Goal: Navigation & Orientation: Find specific page/section

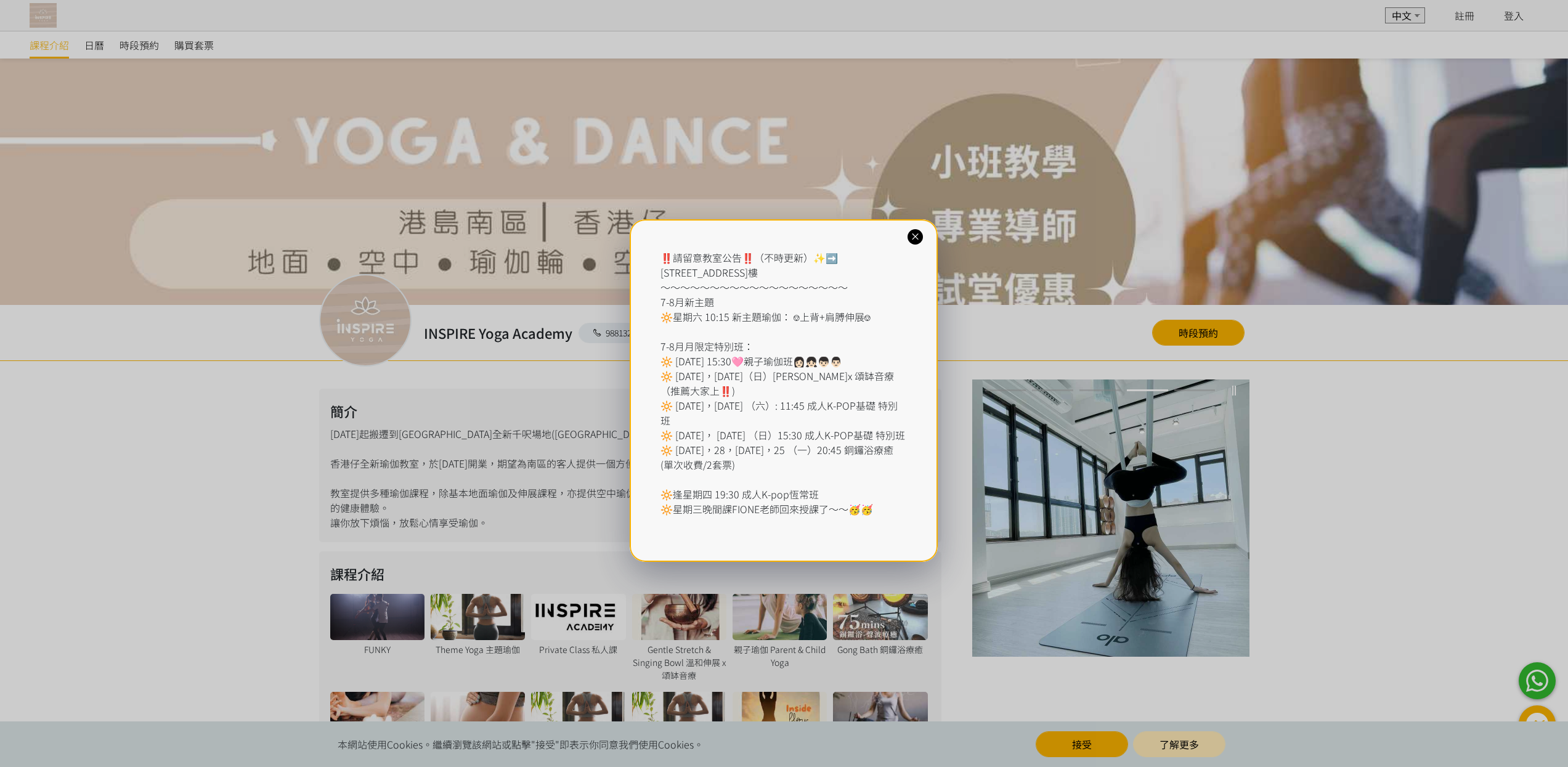
click at [923, 241] on div "‼️請留意教室公告‼️（不時更新）✨➡️ [STREET_ADDRESS] ～～～～～～～～～～～～～～～～～～～ 7-8月新主題 🔆星期六 10:15 新主…" at bounding box center [784, 390] width 308 height 343
click at [915, 231] on icon at bounding box center [915, 237] width 11 height 11
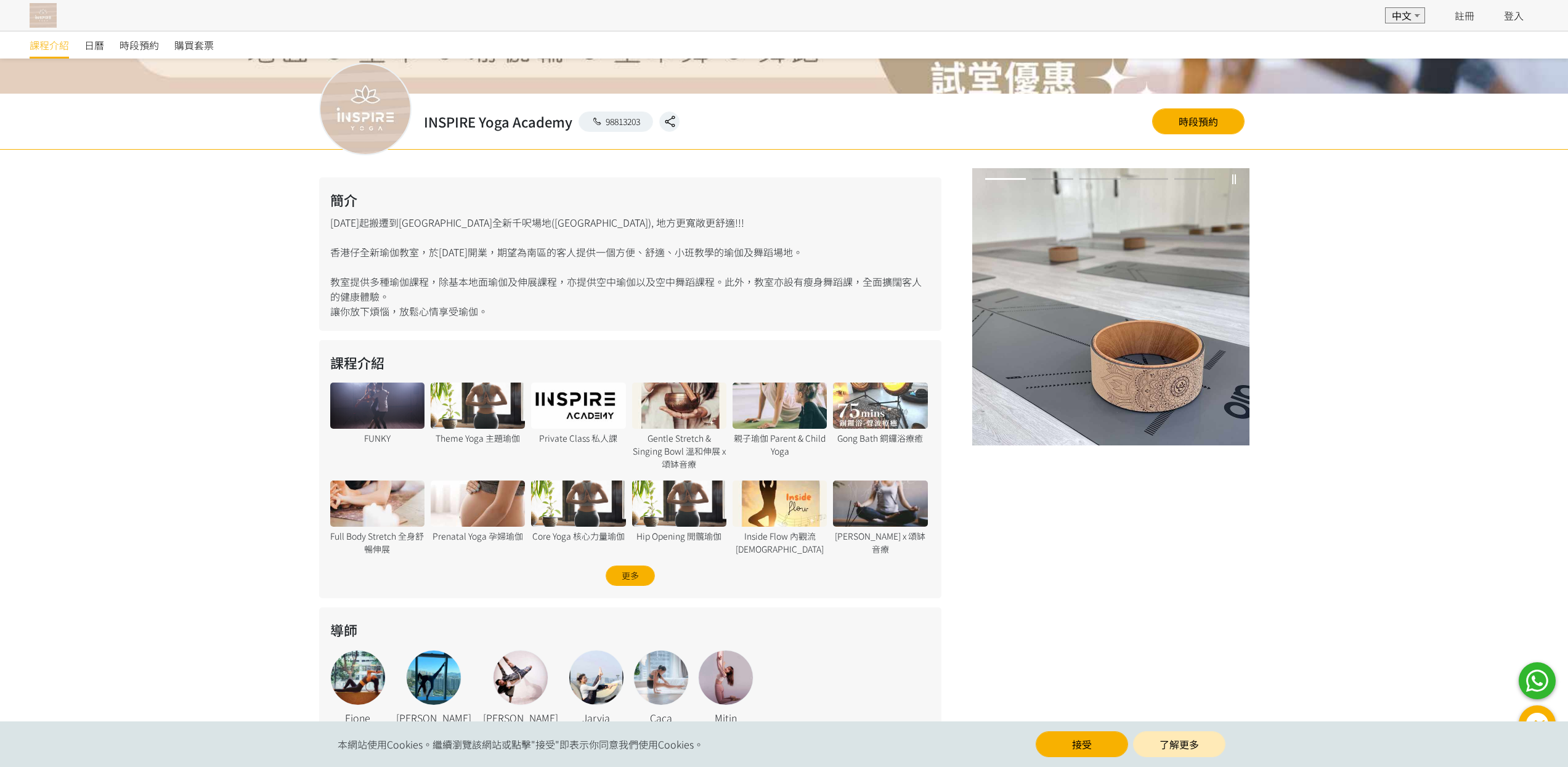
scroll to position [215, 0]
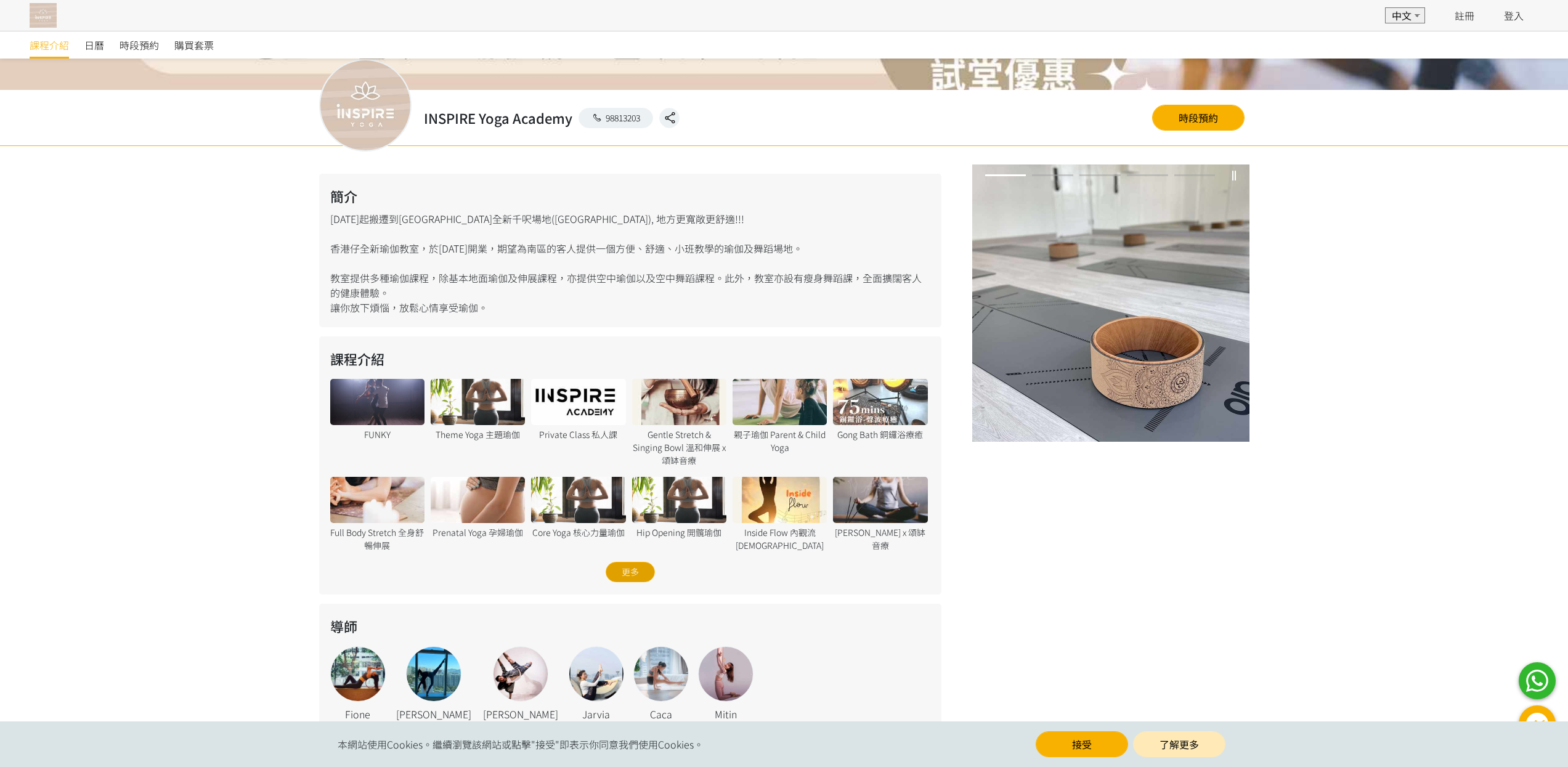
click at [617, 571] on div "更多" at bounding box center [630, 572] width 49 height 21
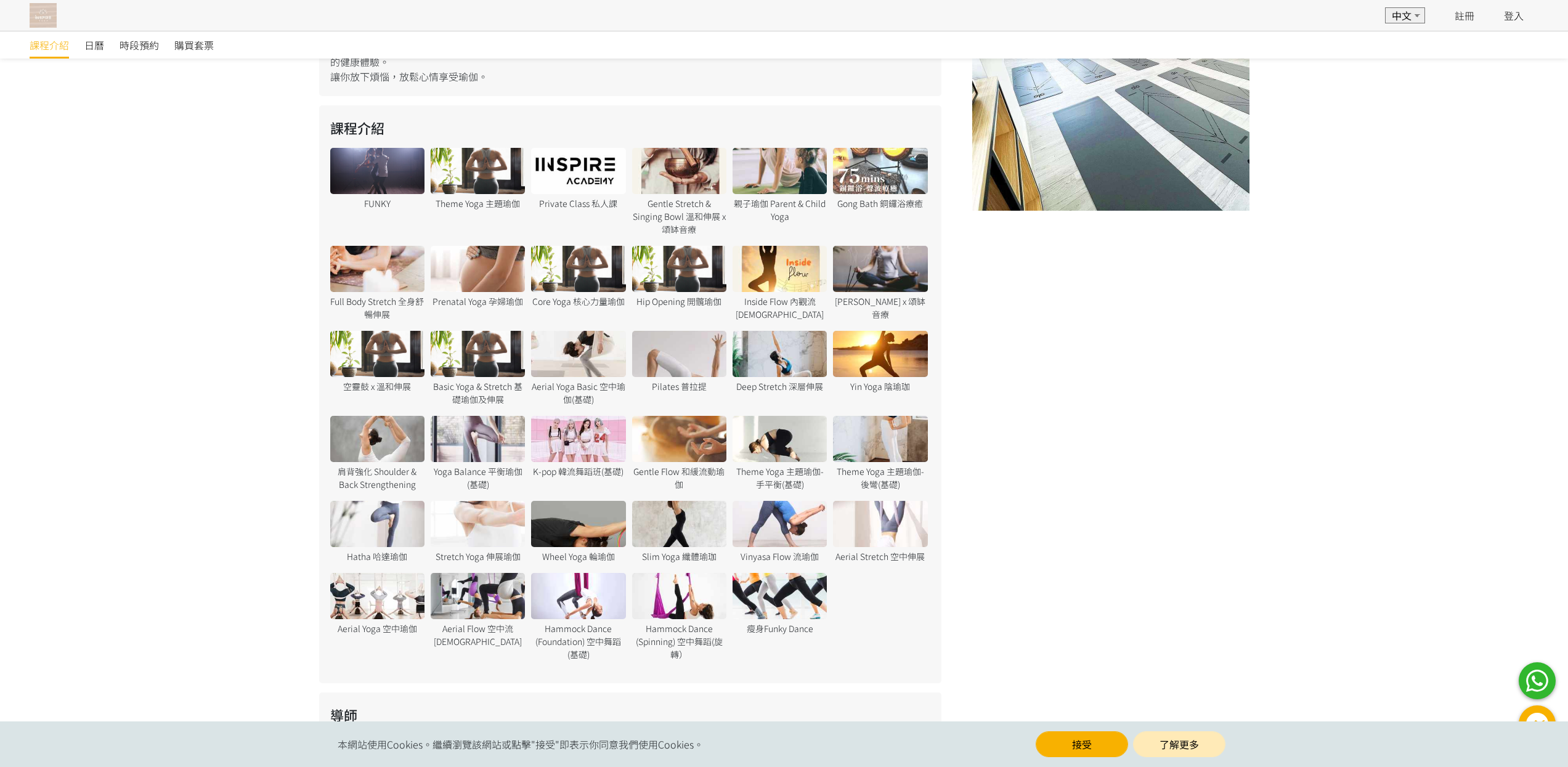
scroll to position [445, 0]
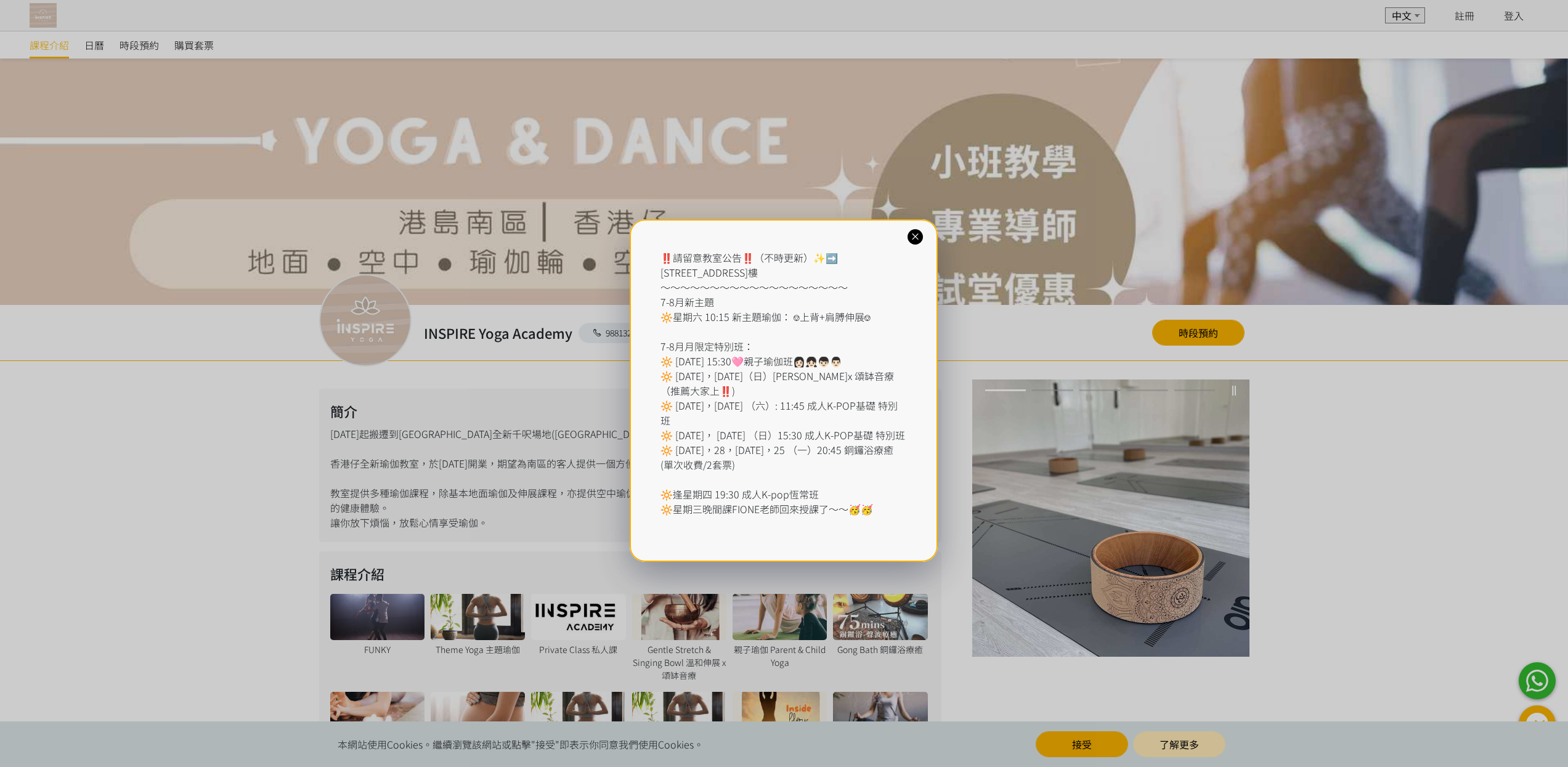
click at [908, 237] on div at bounding box center [916, 237] width 16 height 16
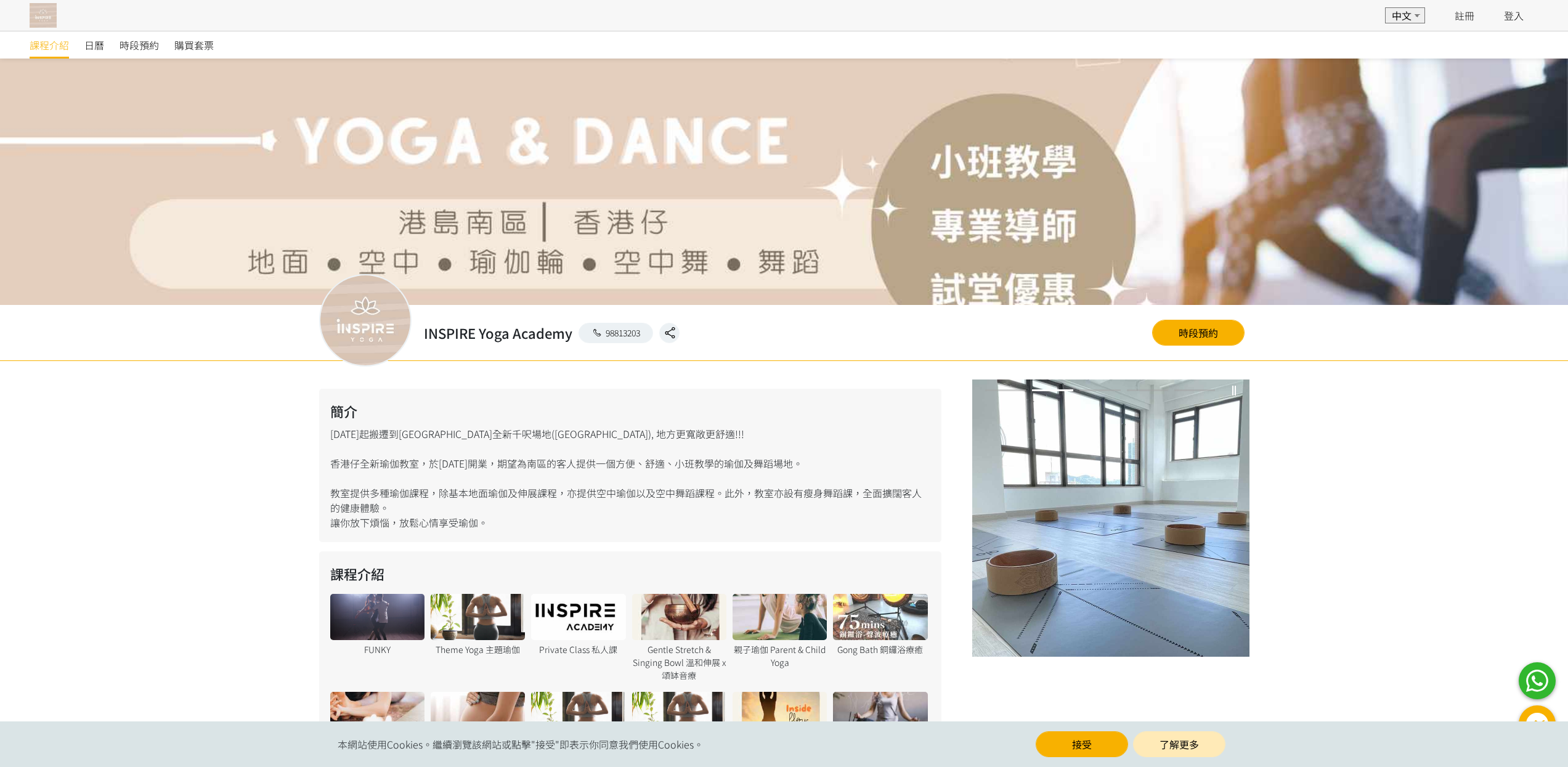
click at [908, 237] on div "‼️請留意教室公告‼️（不時更新）✨➡️ [STREET_ADDRESS] ～～～～～～～～～～～～～～～～～～～ 7-8月新主題 🔆星期六 10:15 新主…" at bounding box center [784, 383] width 1568 height 767
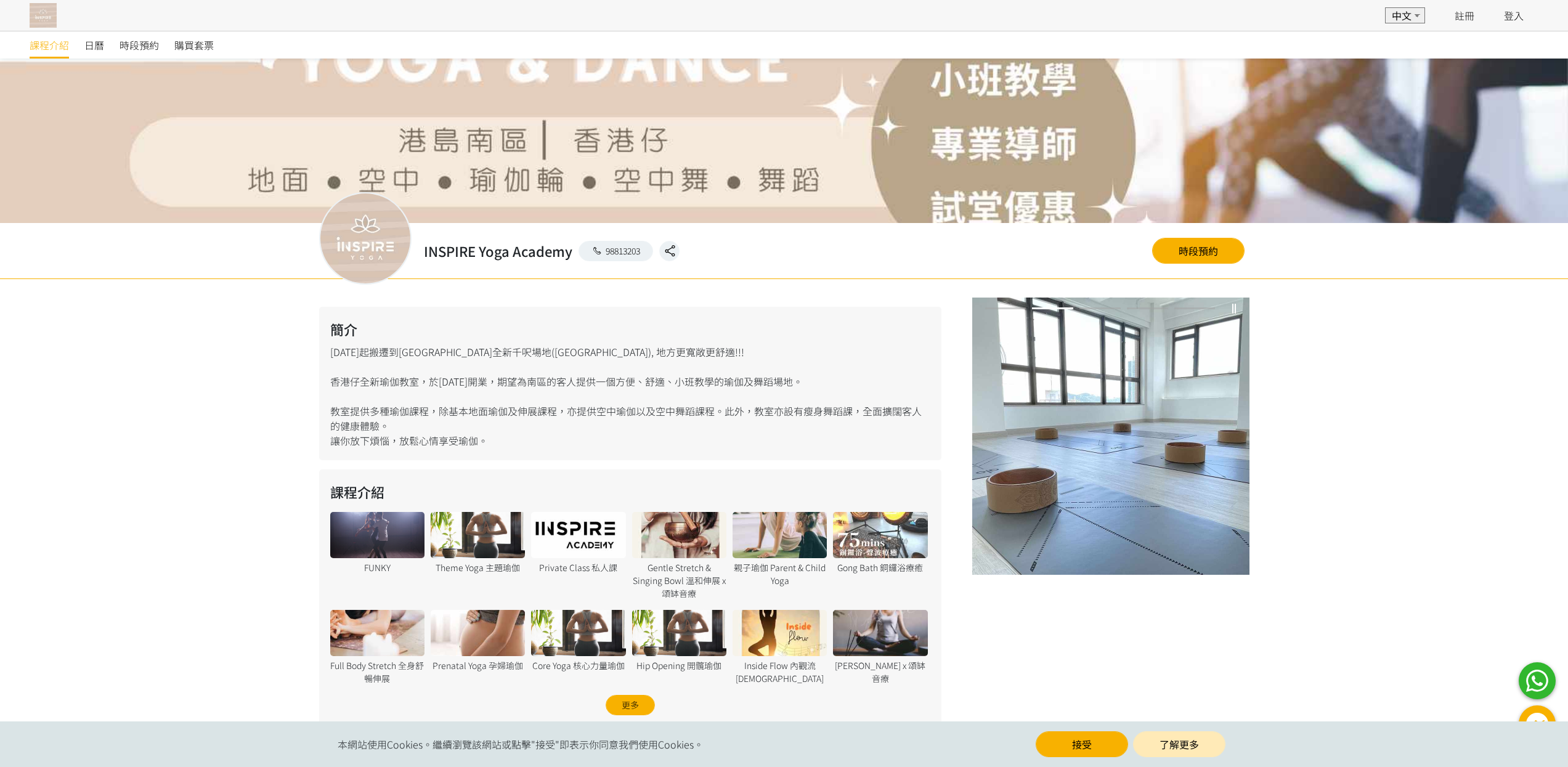
scroll to position [210, 0]
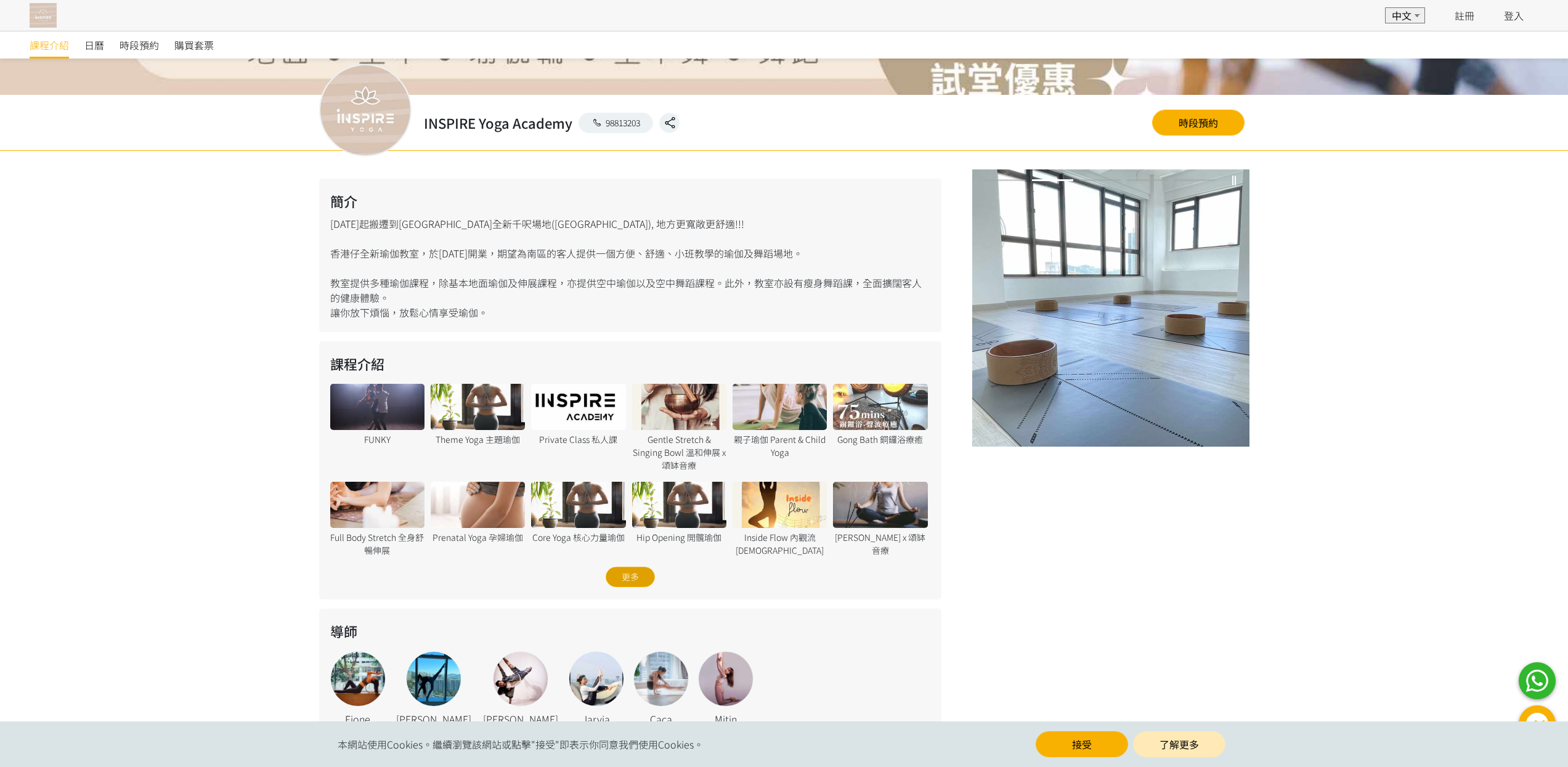
click at [650, 571] on div "更多" at bounding box center [630, 577] width 49 height 21
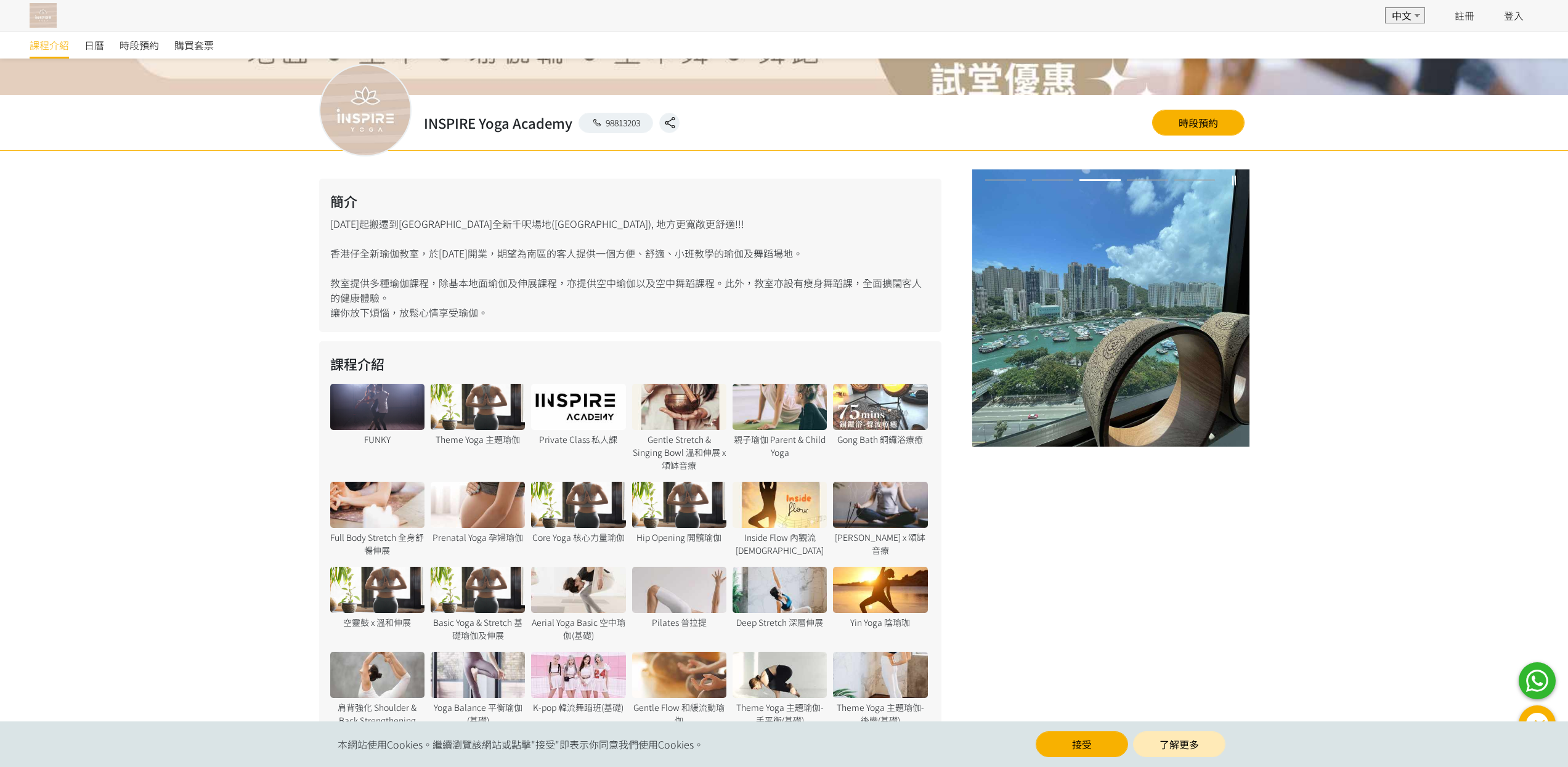
click at [674, 607] on div at bounding box center [679, 590] width 94 height 46
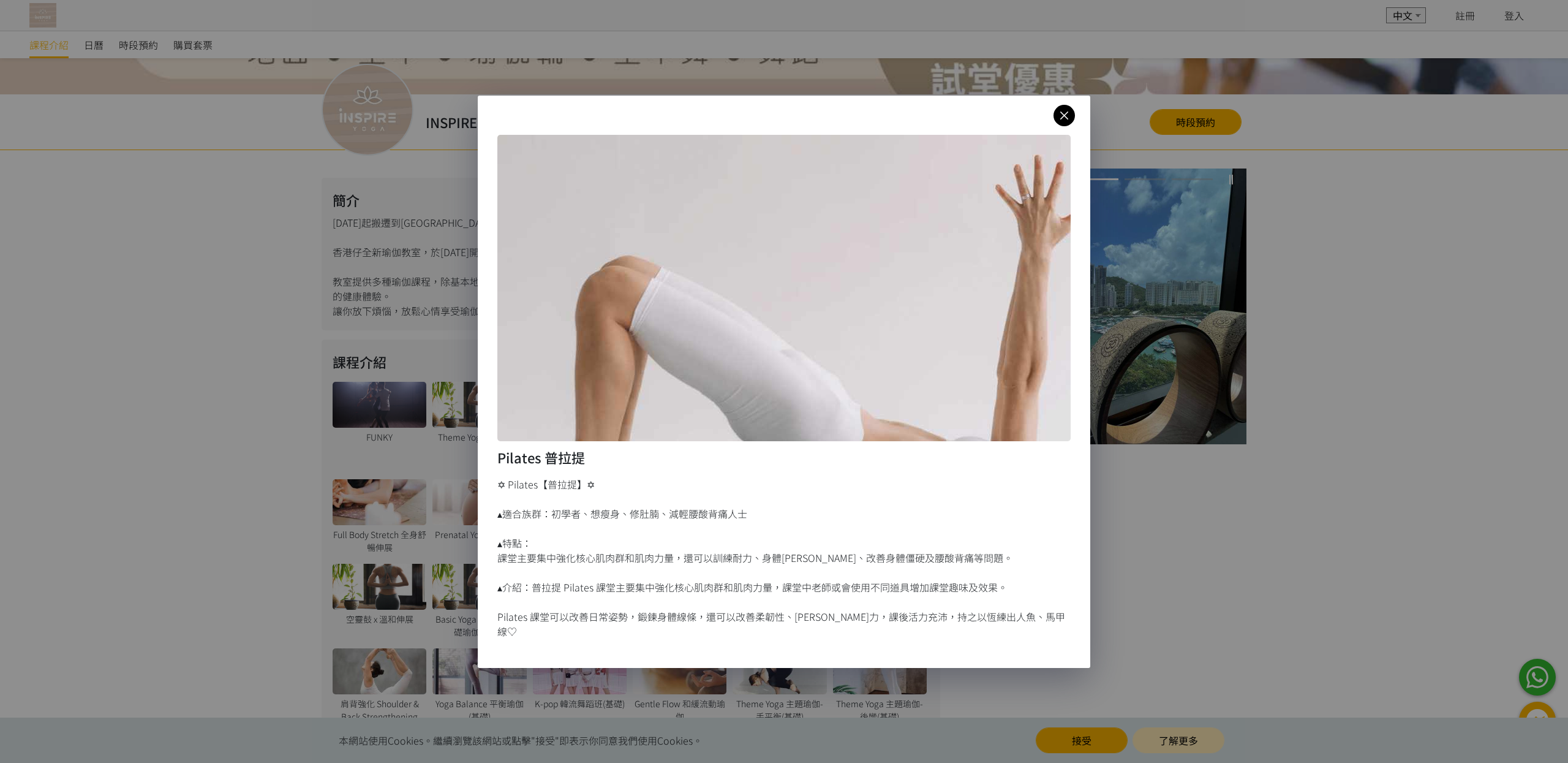
click at [1063, 126] on link at bounding box center [1064, 115] width 21 height 21
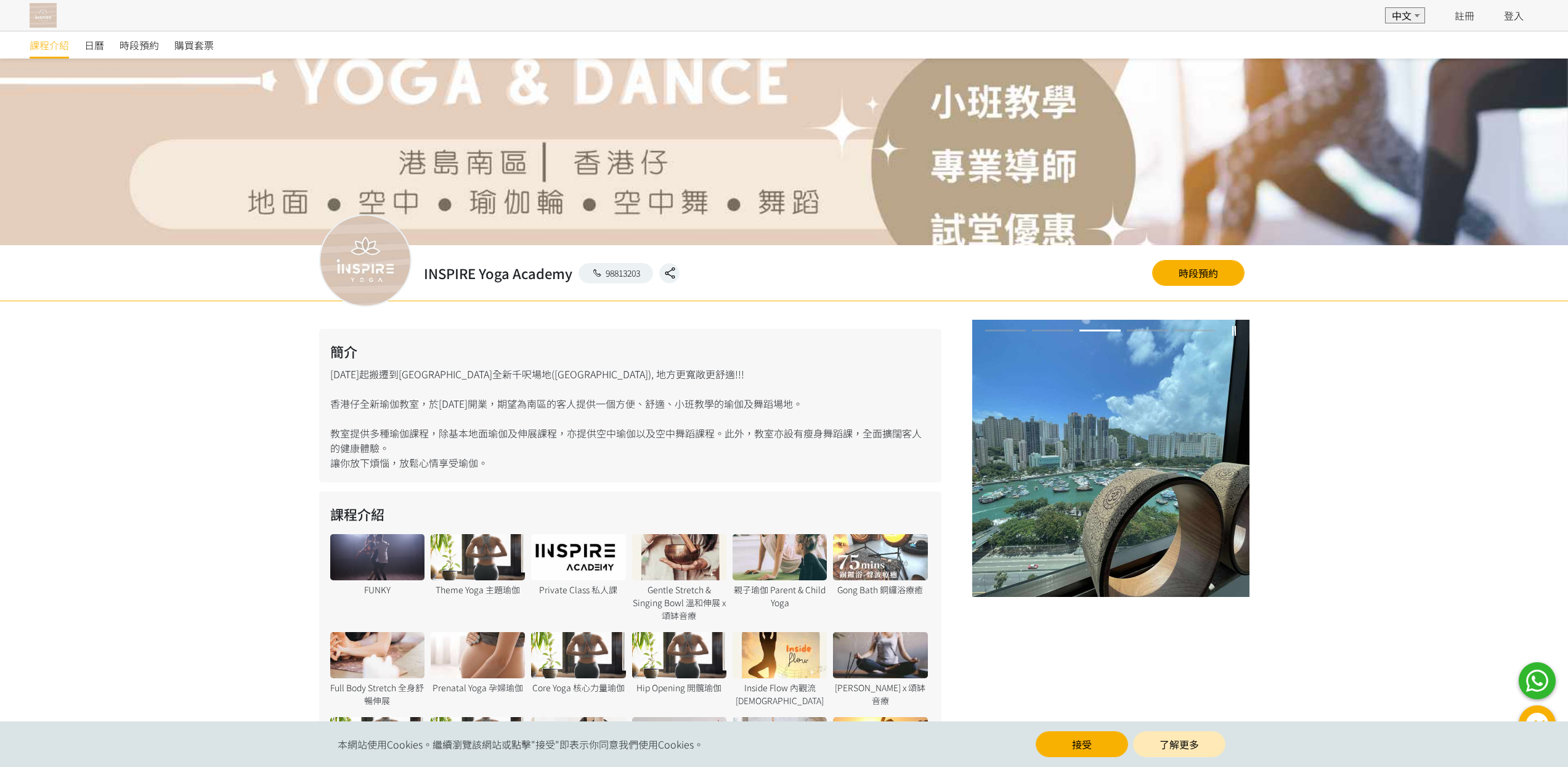
scroll to position [0, 0]
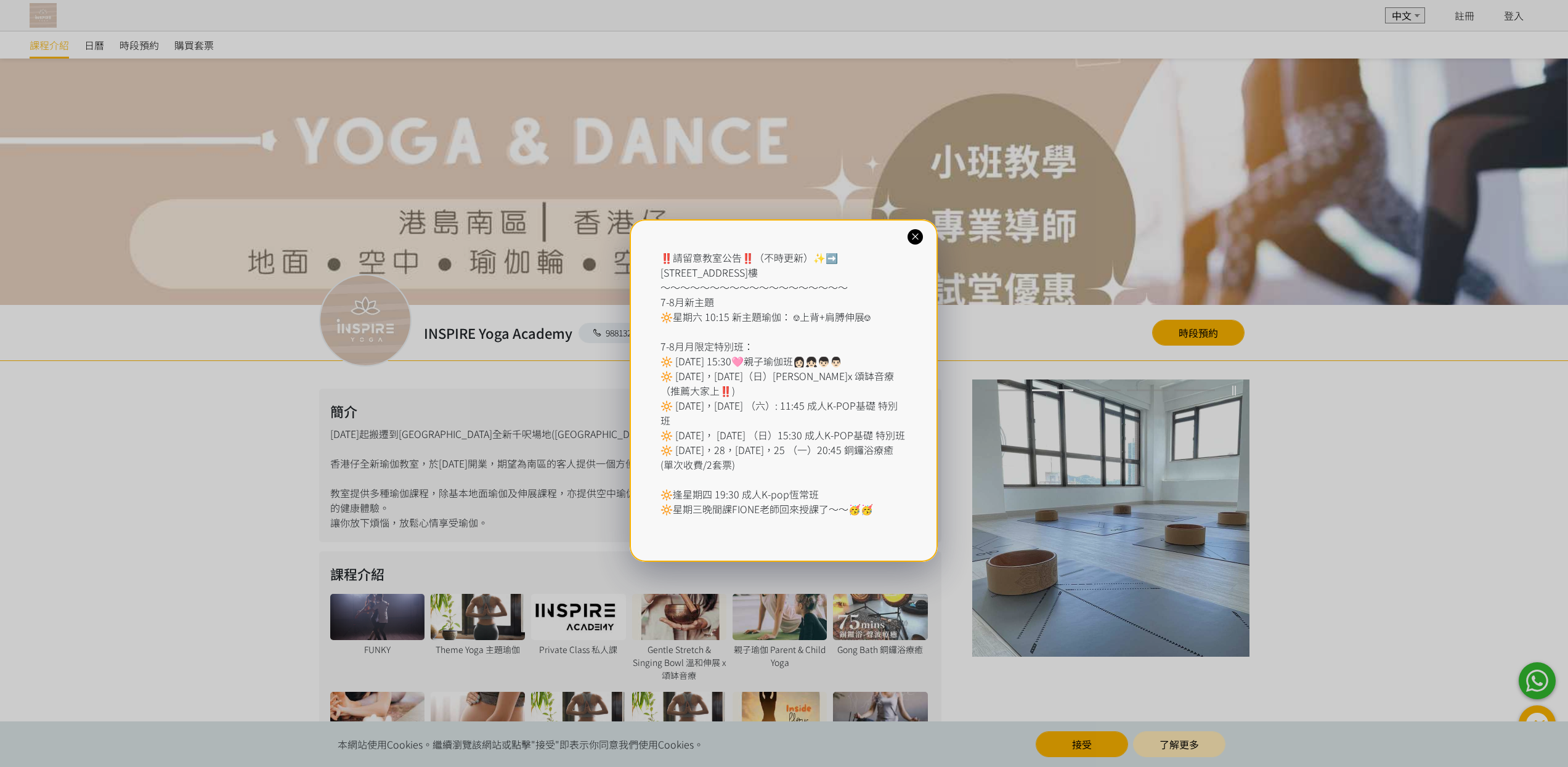
click at [911, 232] on icon at bounding box center [915, 237] width 11 height 11
